Goal: Task Accomplishment & Management: Complete application form

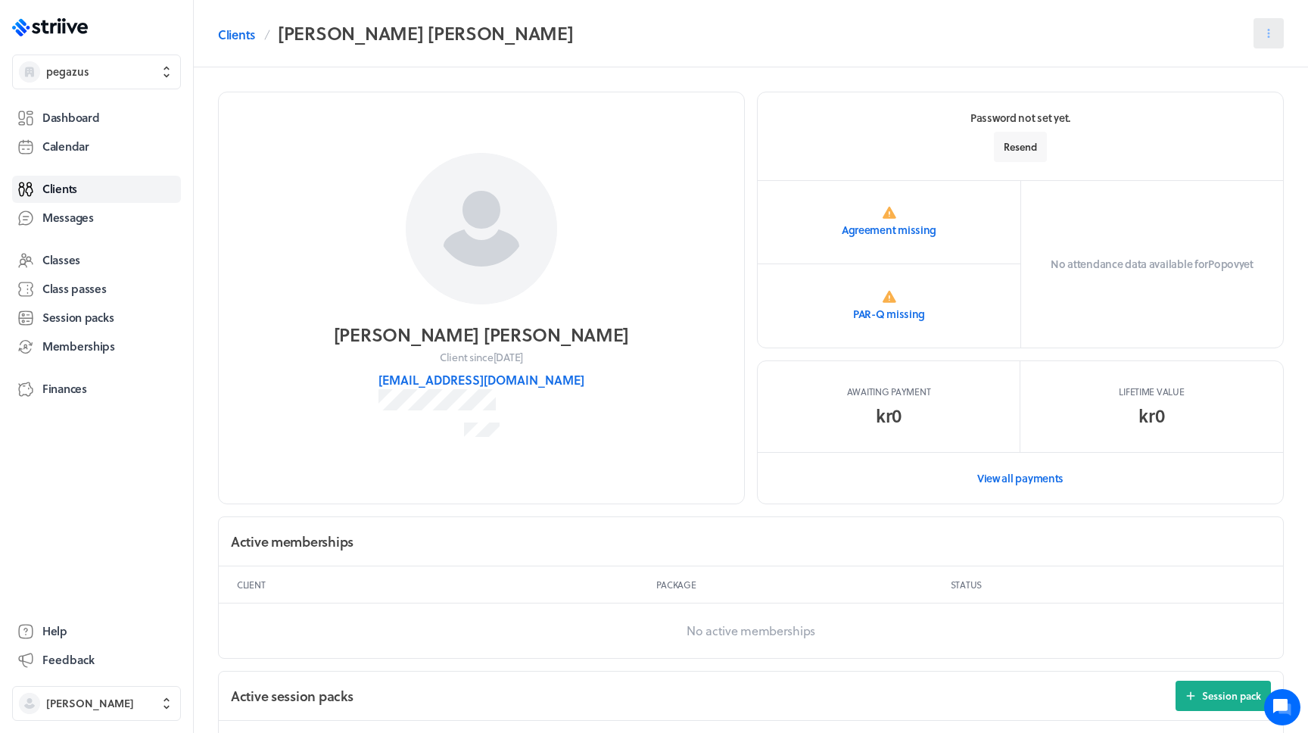
click at [1256, 32] on button at bounding box center [1268, 33] width 30 height 30
click at [1217, 93] on span "Send message" at bounding box center [1236, 99] width 66 height 14
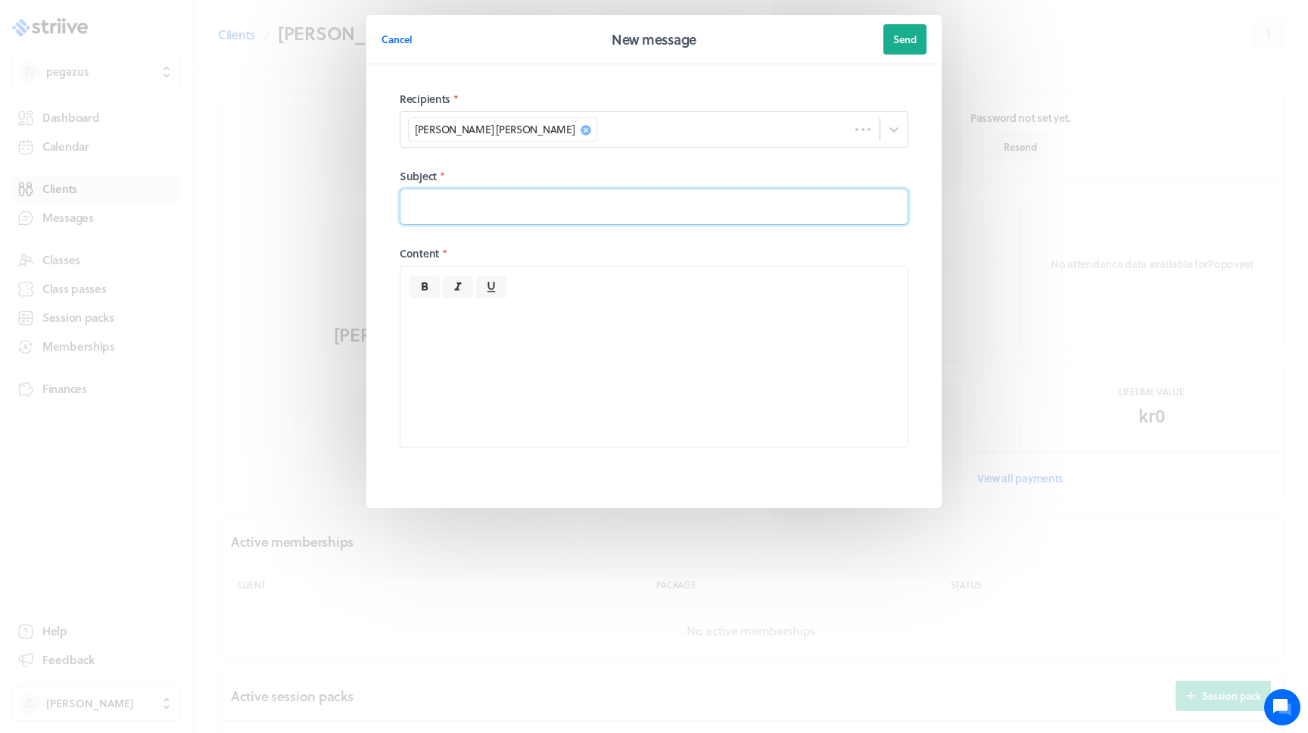
click at [584, 207] on input at bounding box center [654, 206] width 509 height 36
type input "CC"
click at [555, 343] on div at bounding box center [653, 372] width 507 height 148
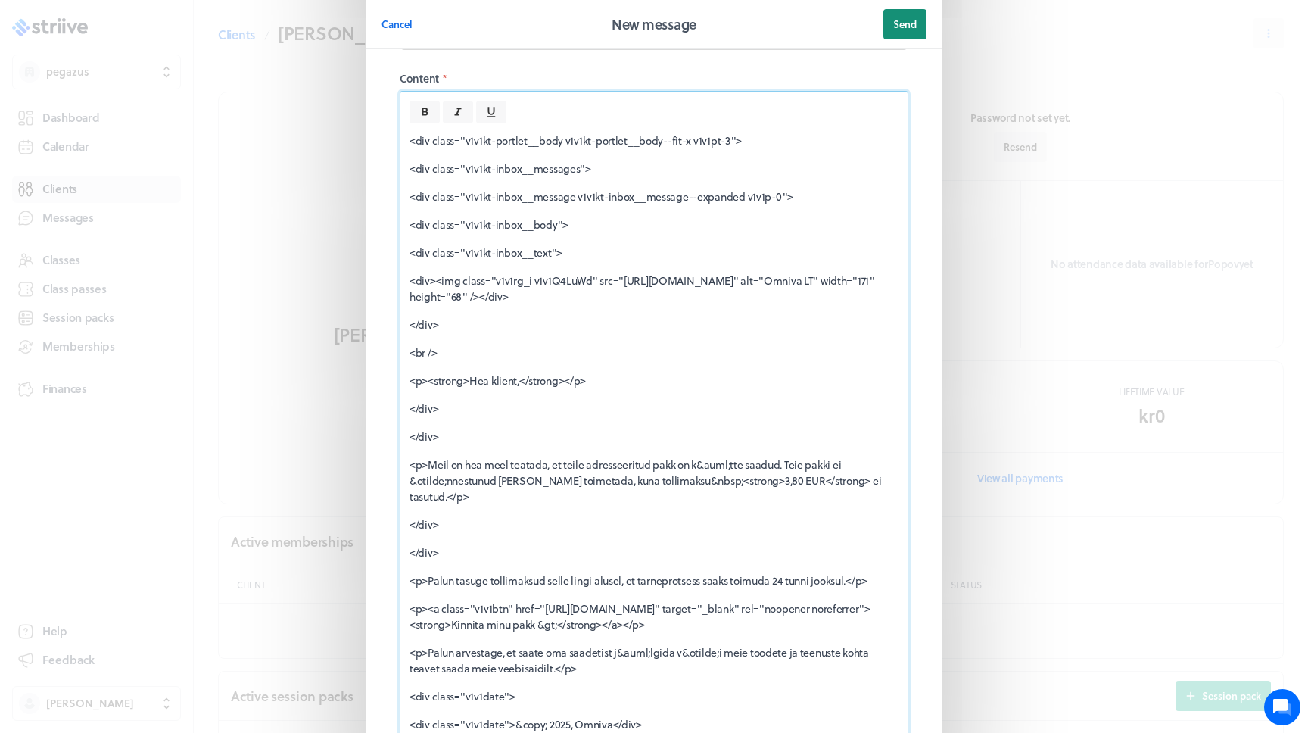
click at [895, 34] on button "Send" at bounding box center [904, 24] width 43 height 30
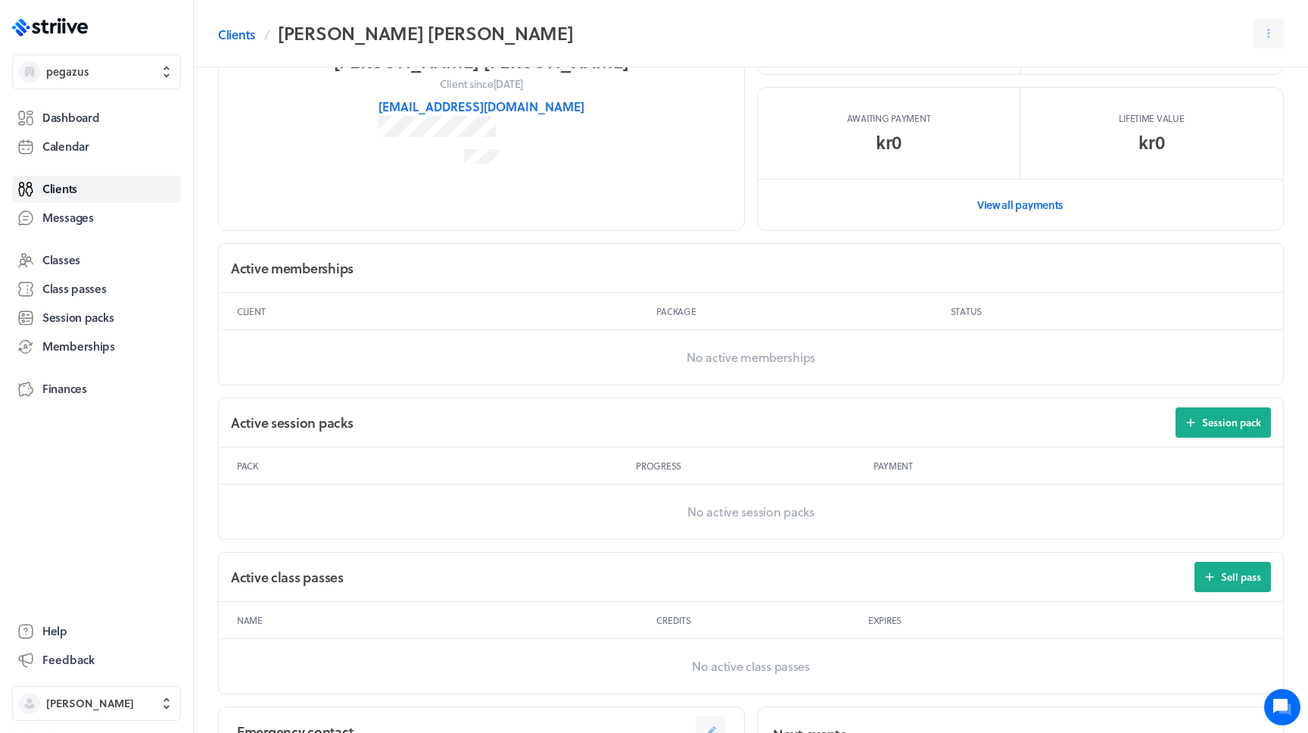
scroll to position [0, 0]
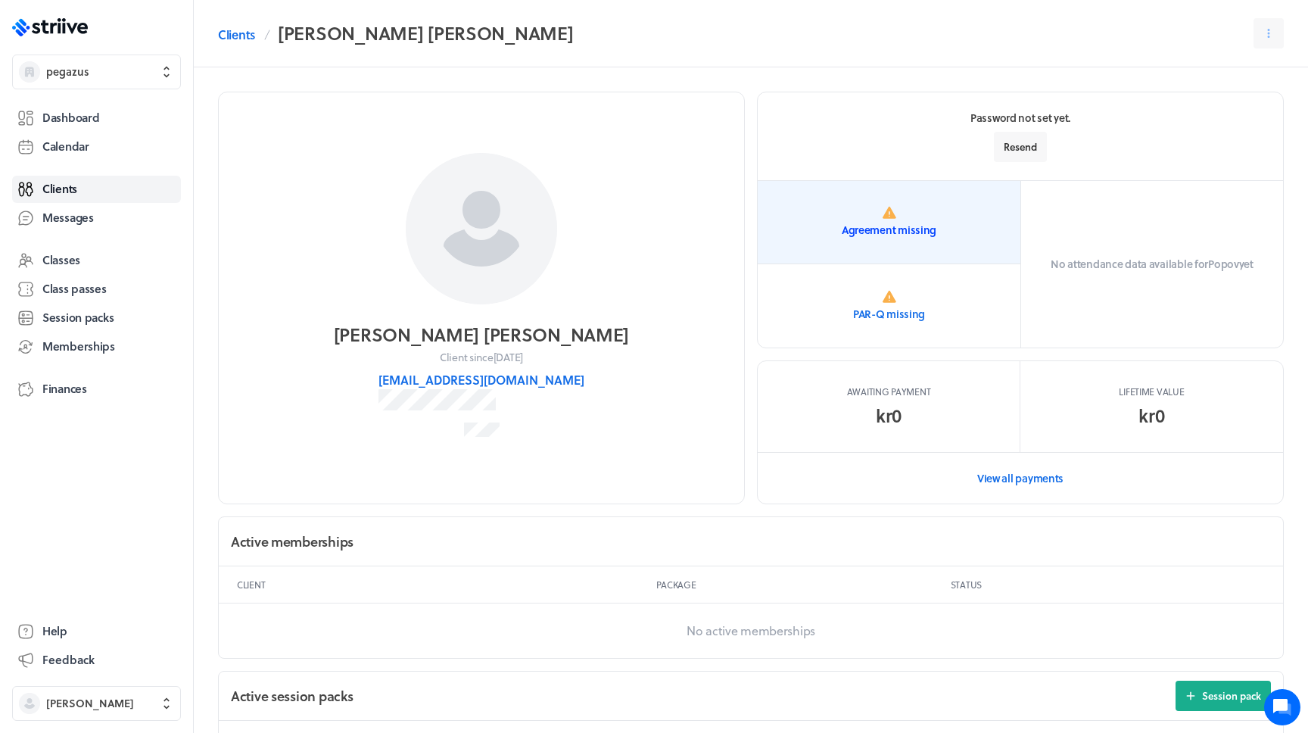
click at [882, 231] on p "Agreement missing" at bounding box center [889, 230] width 95 height 15
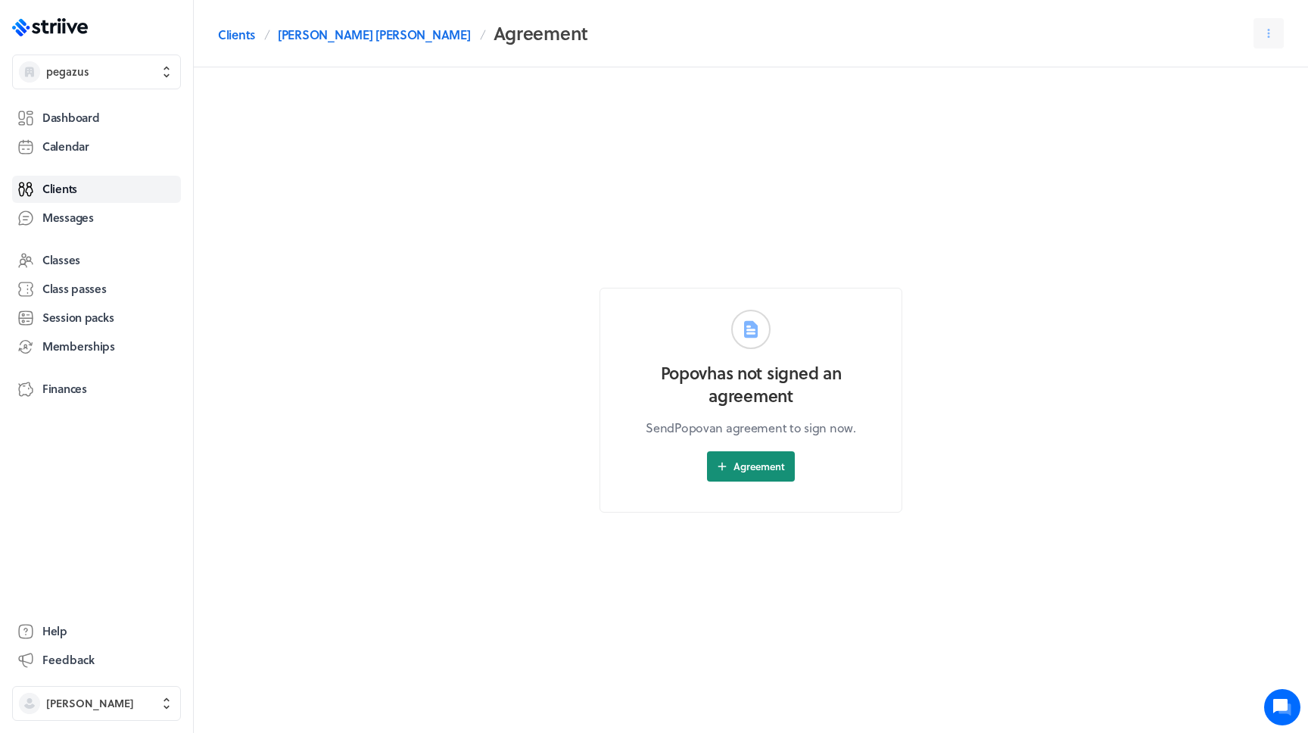
click at [756, 472] on span "Agreement" at bounding box center [758, 466] width 51 height 14
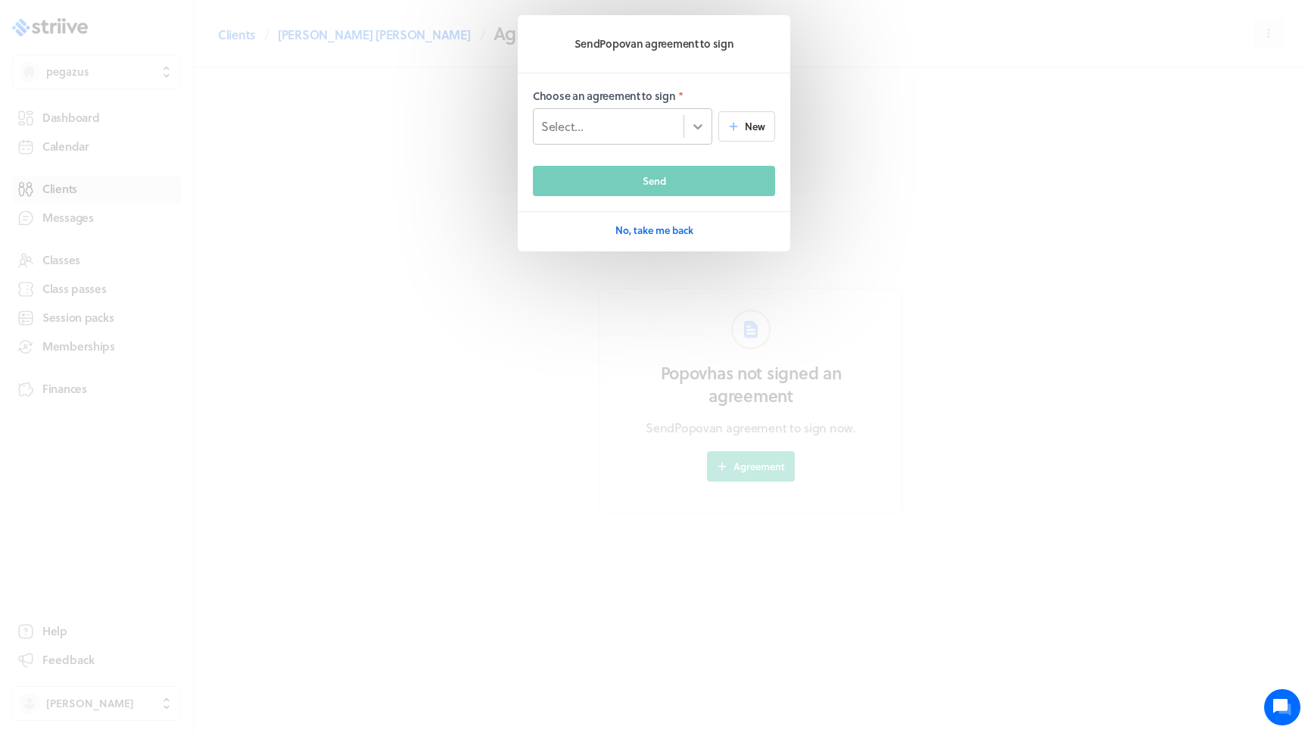
click at [692, 120] on icon at bounding box center [697, 126] width 15 height 15
click at [761, 129] on span "New" at bounding box center [755, 127] width 20 height 14
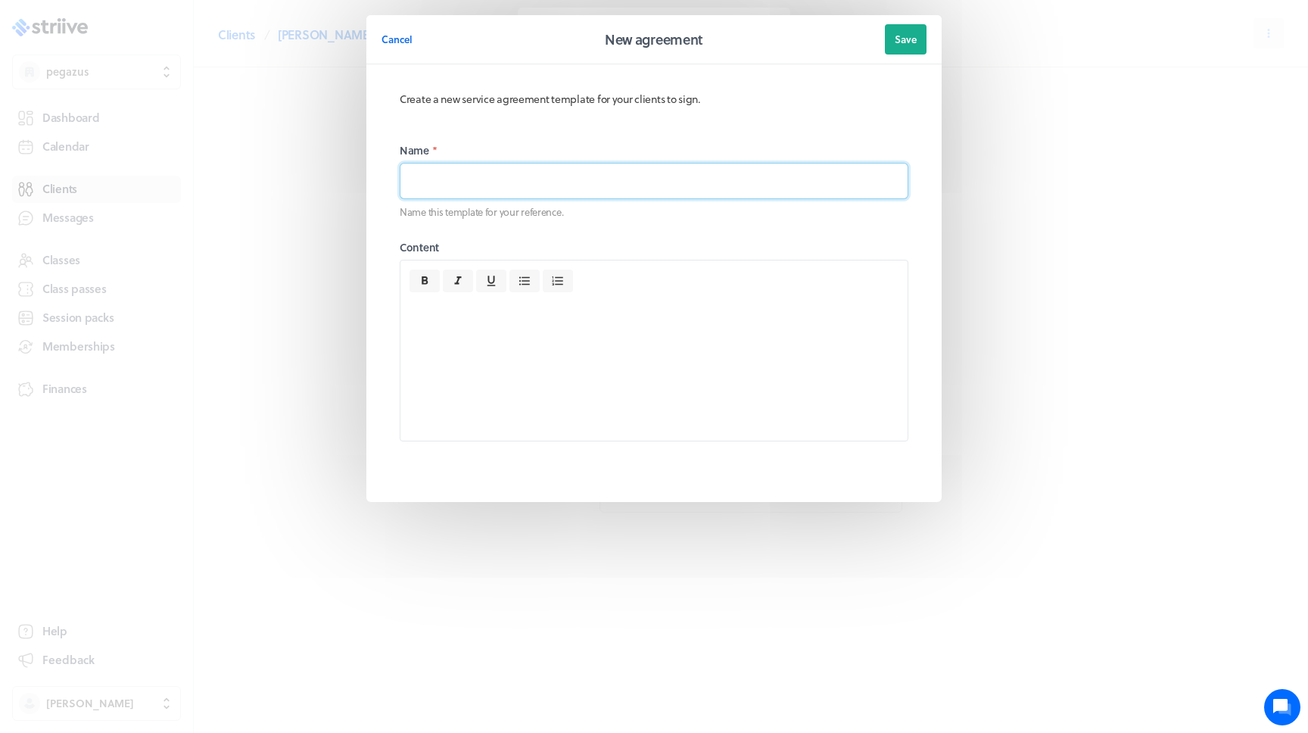
click at [658, 176] on input at bounding box center [654, 181] width 509 height 36
click at [608, 135] on section "Name * Name this template for your reference. Content" at bounding box center [653, 309] width 545 height 356
click at [526, 178] on input at bounding box center [654, 181] width 509 height 36
type input "General"
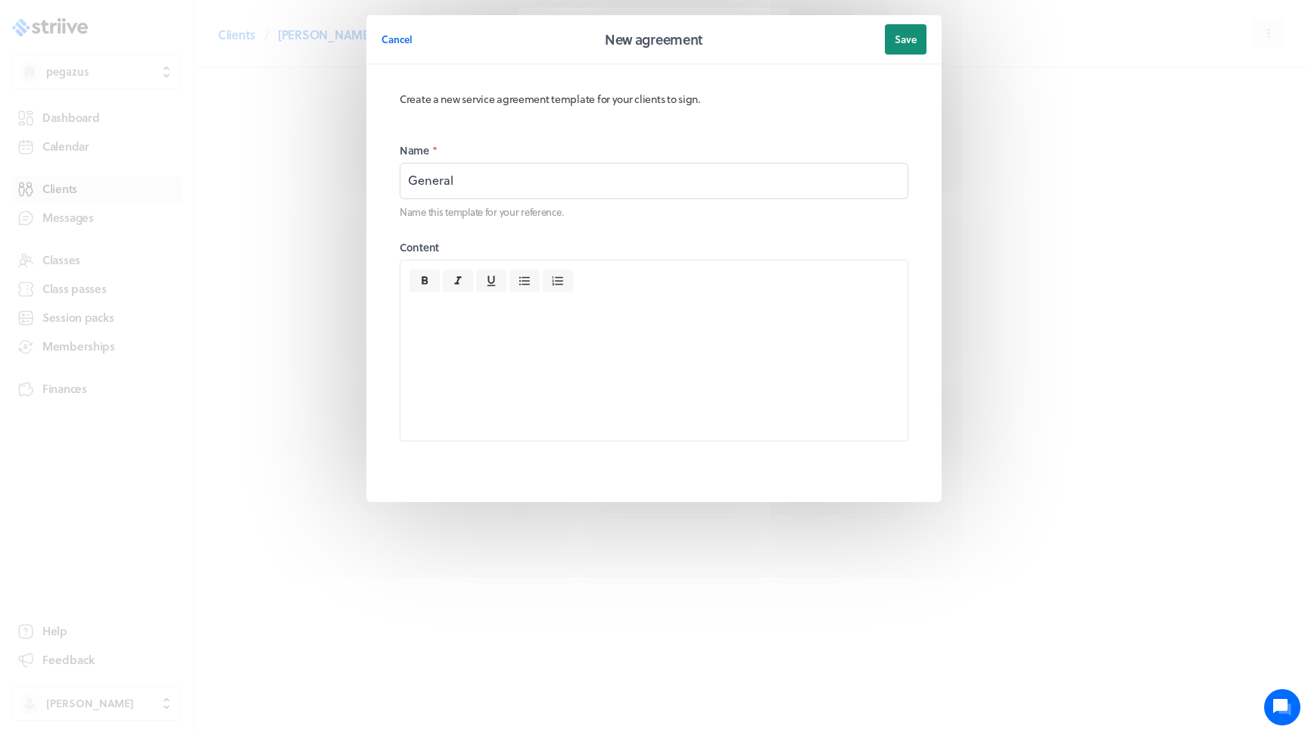
click at [910, 40] on span "Save" at bounding box center [906, 40] width 22 height 14
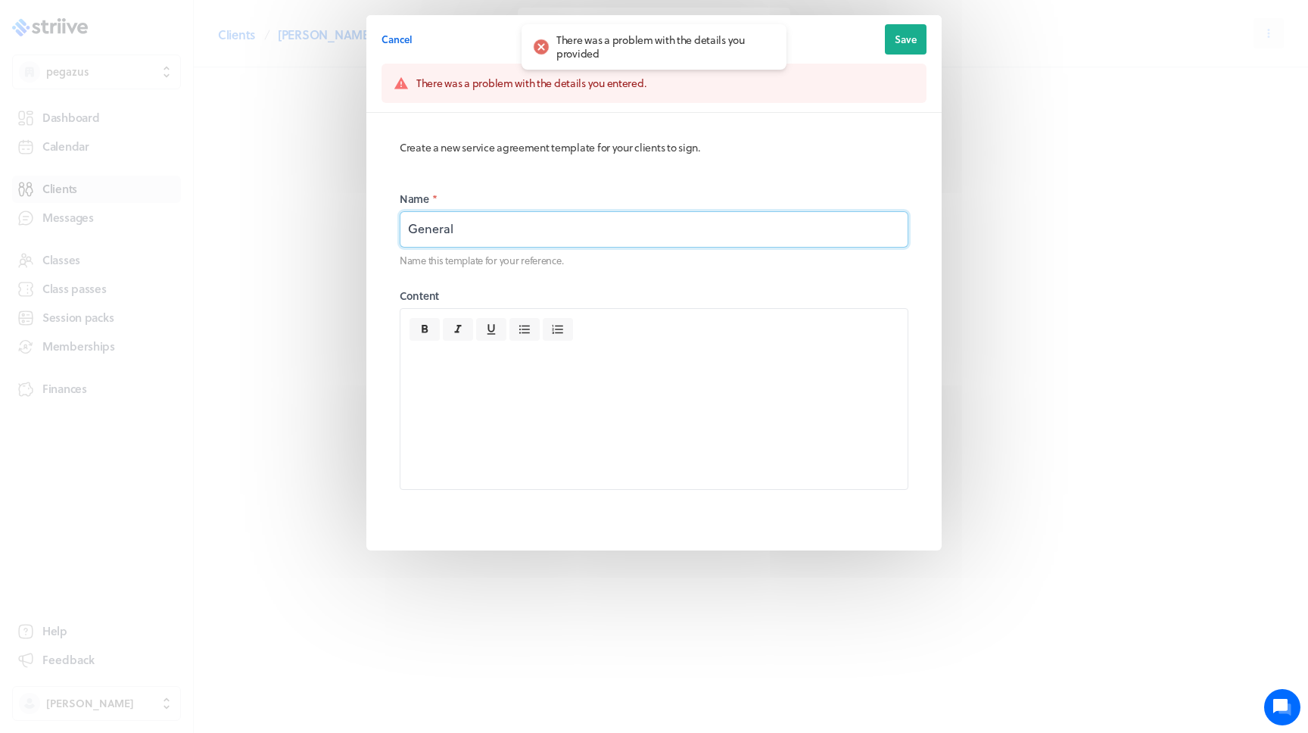
click at [503, 212] on input "General" at bounding box center [654, 229] width 509 height 36
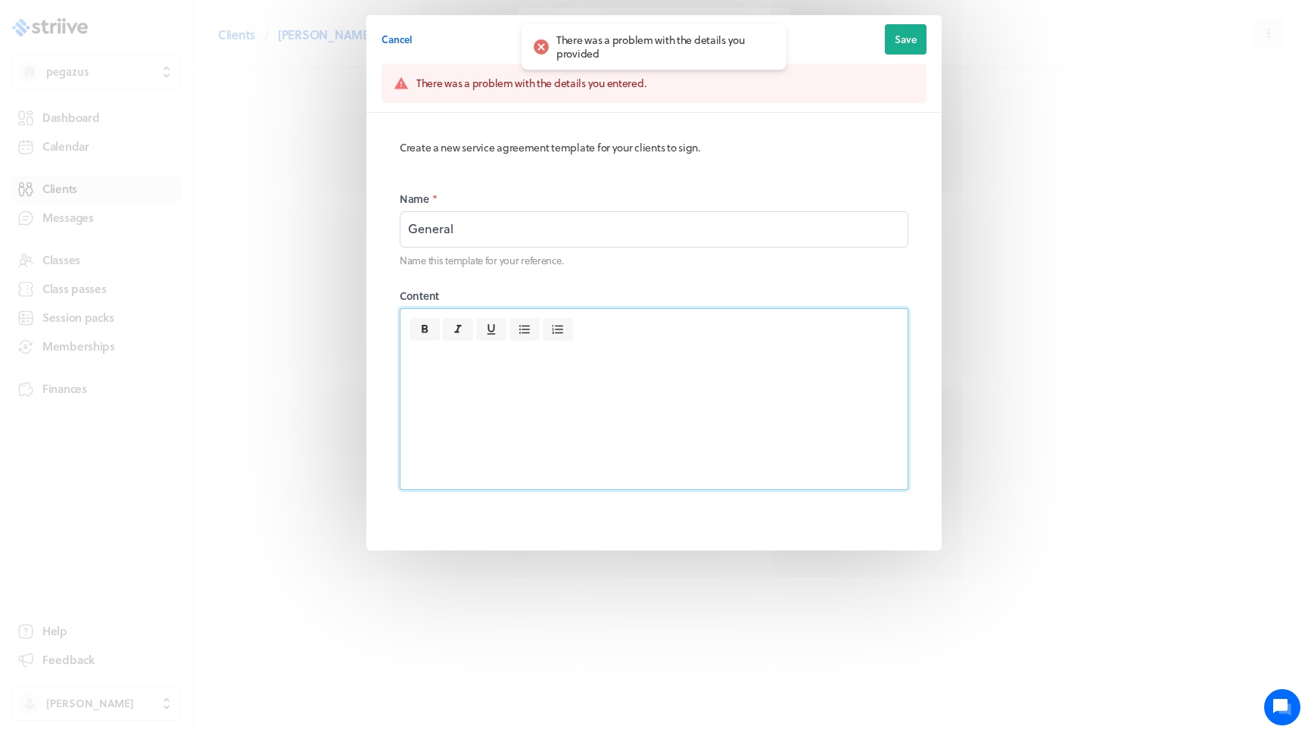
click at [595, 417] on div at bounding box center [653, 415] width 507 height 148
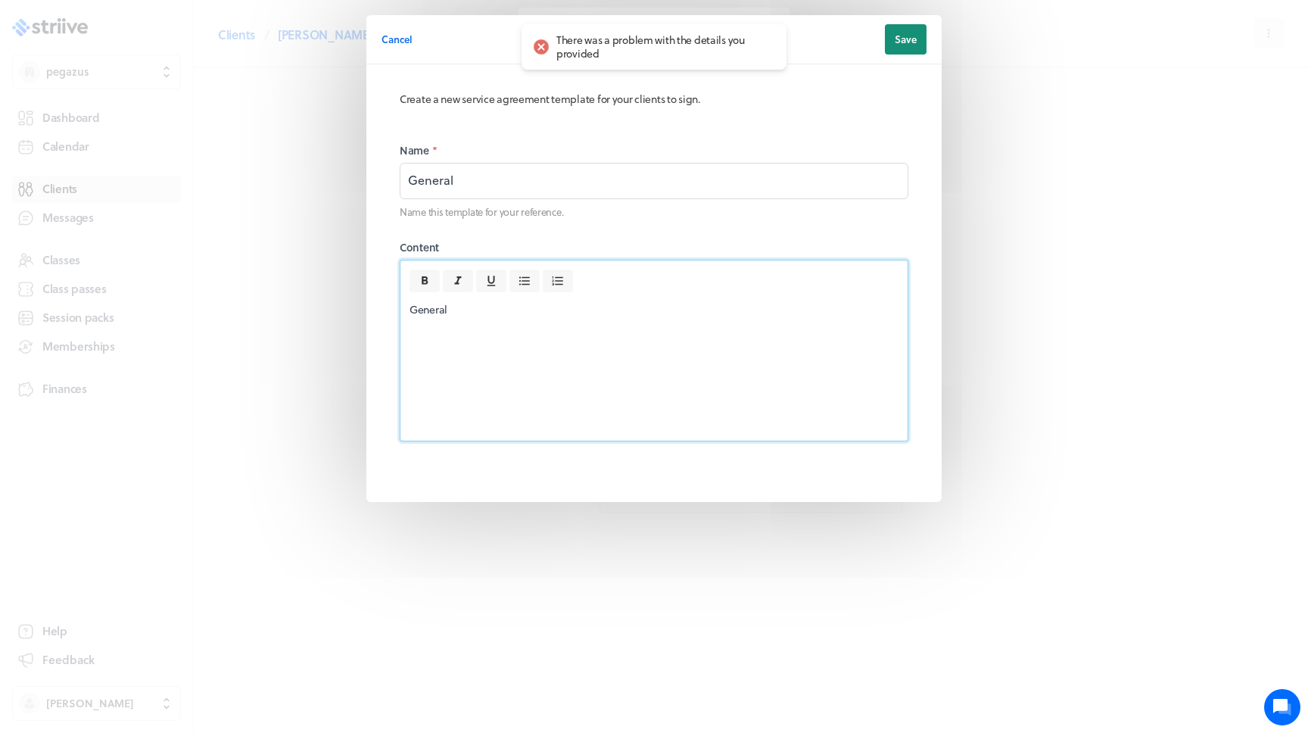
click at [895, 39] on span "Save" at bounding box center [906, 40] width 22 height 14
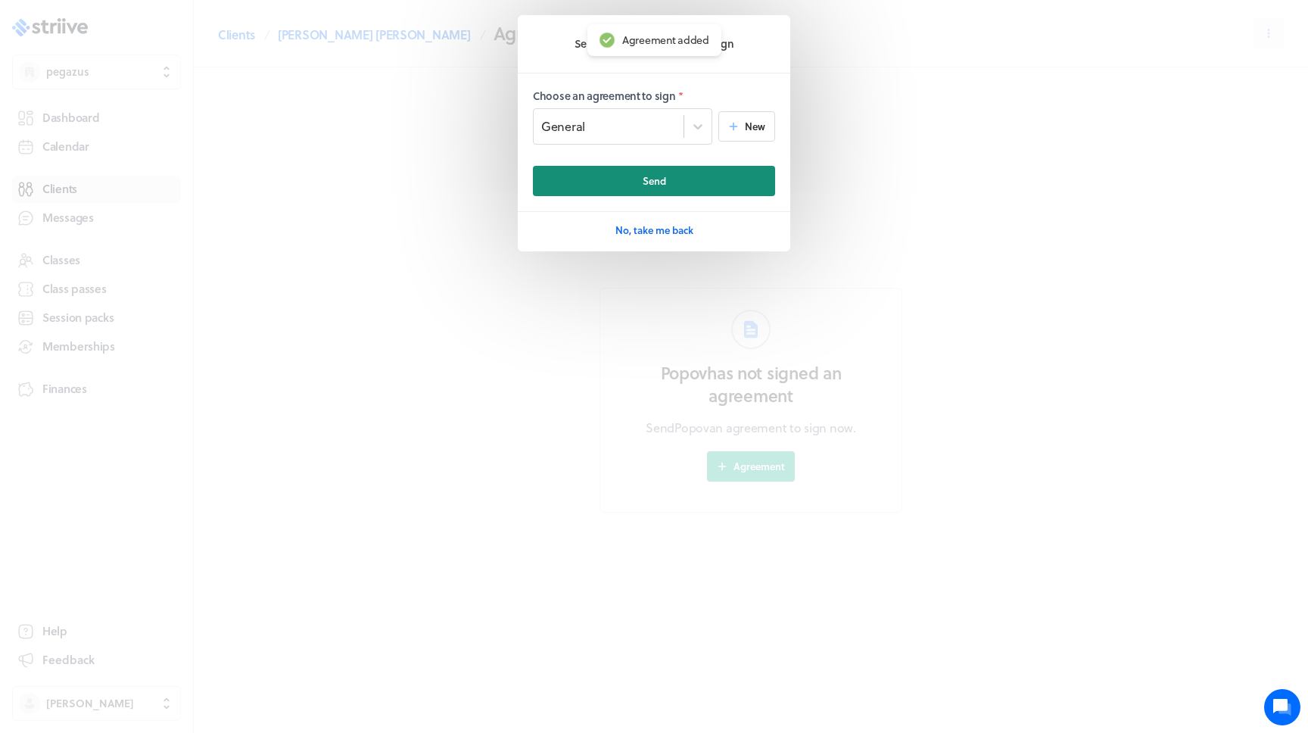
click at [599, 185] on button "Send" at bounding box center [654, 181] width 242 height 30
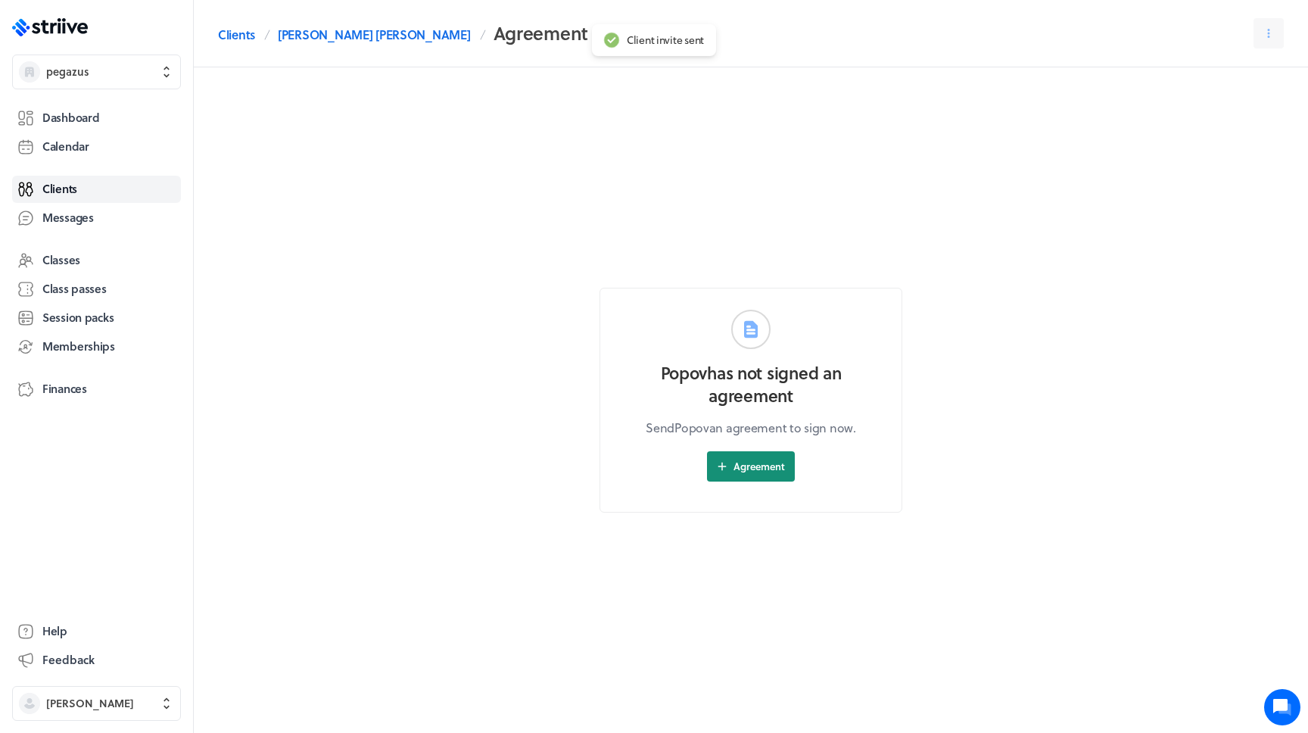
click at [742, 458] on button "Agreement" at bounding box center [751, 466] width 88 height 30
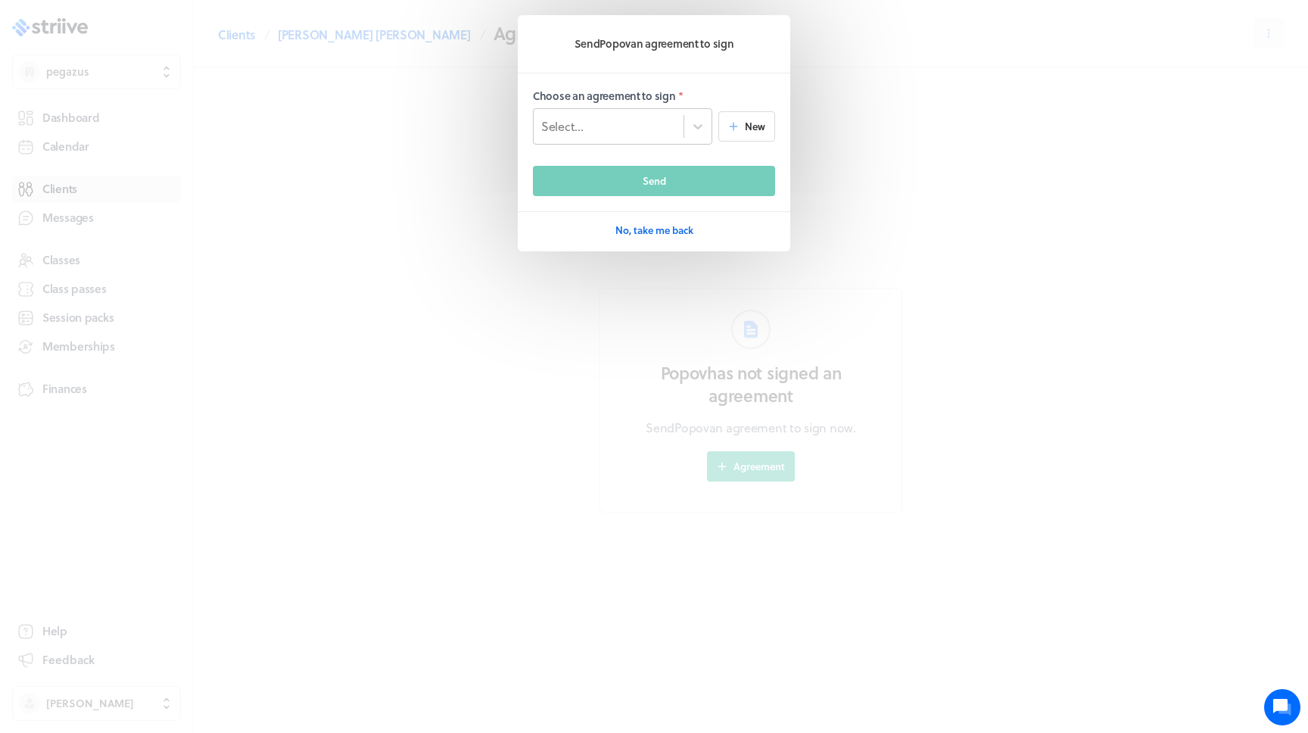
click at [676, 125] on div "Select..." at bounding box center [609, 126] width 150 height 20
click at [629, 171] on div "General" at bounding box center [622, 167] width 179 height 27
click at [629, 179] on button "Send" at bounding box center [654, 181] width 242 height 30
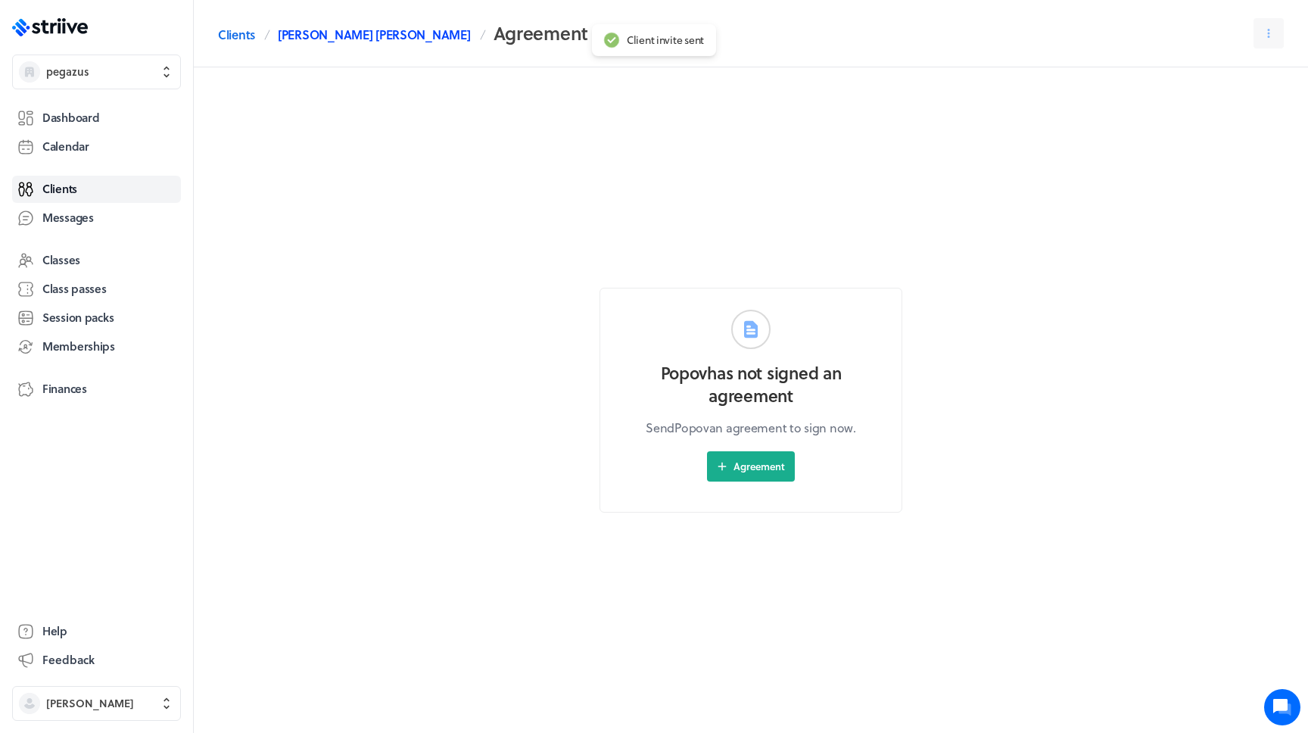
click at [325, 37] on link "[PERSON_NAME] [PERSON_NAME]" at bounding box center [374, 35] width 192 height 18
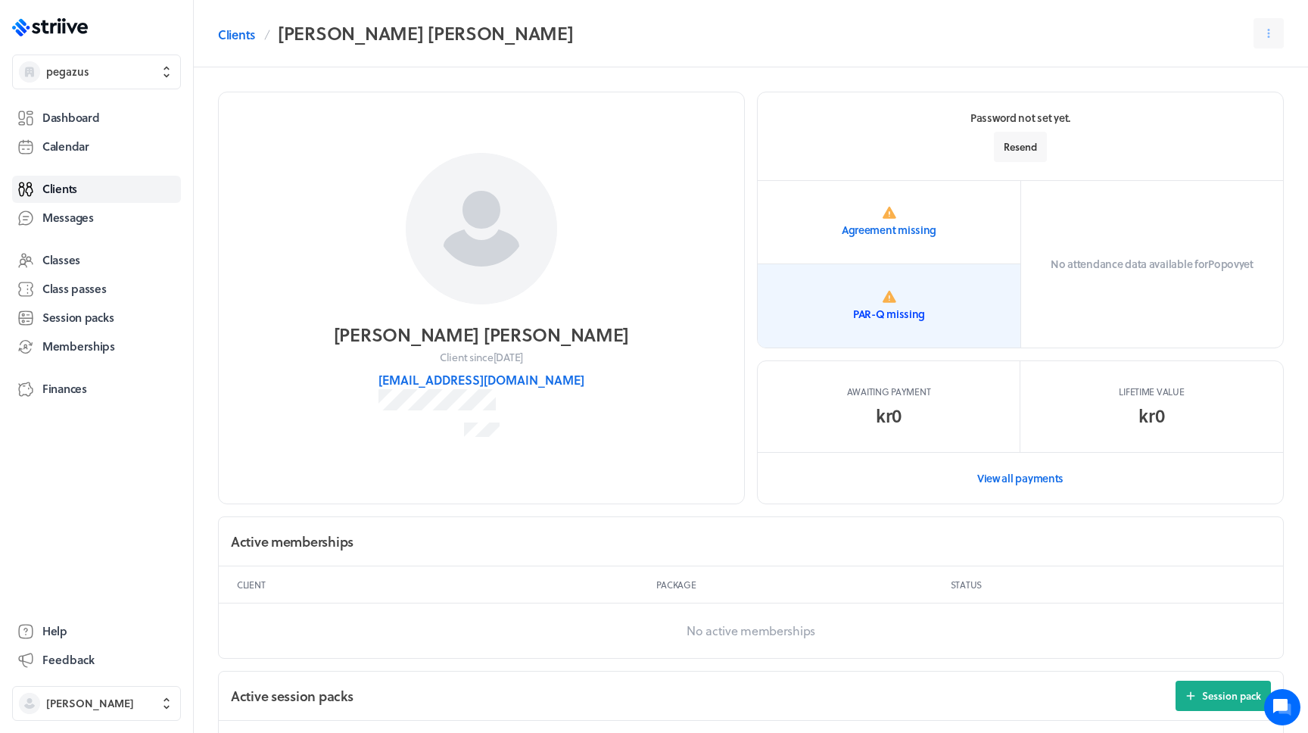
scroll to position [599, 0]
